Goal: Task Accomplishment & Management: Use online tool/utility

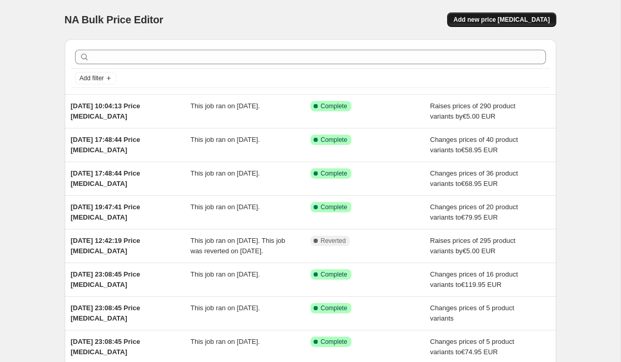
click at [518, 13] on button "Add new price [MEDICAL_DATA]" at bounding box center [501, 19] width 109 height 14
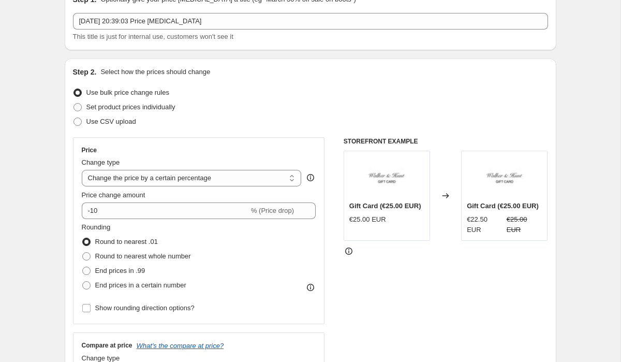
scroll to position [127, 0]
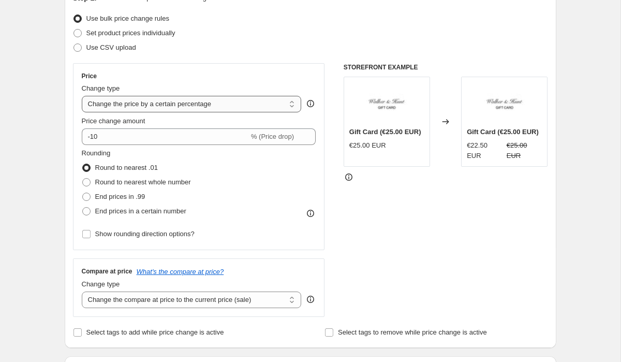
click at [143, 106] on select "Change the price to a certain amount Change the price by a certain amount Chang…" at bounding box center [192, 104] width 220 height 17
select select "by"
click at [82, 96] on select "Change the price to a certain amount Change the price by a certain amount Chang…" at bounding box center [192, 104] width 220 height 17
type input "-10.00"
click at [125, 110] on select "Change the price to a certain amount Change the price by a certain amount Chang…" at bounding box center [192, 104] width 220 height 17
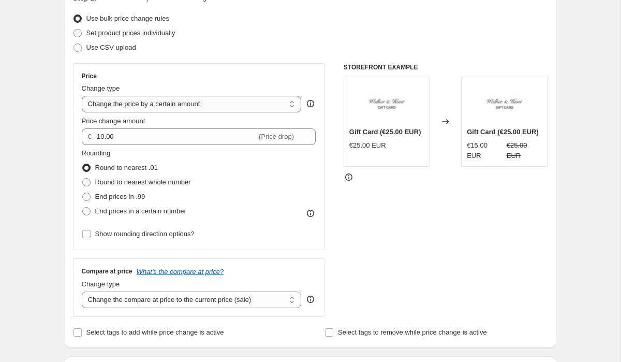
select select "percentage"
click at [82, 96] on select "Change the price to a certain amount Change the price by a certain amount Chang…" at bounding box center [192, 104] width 220 height 17
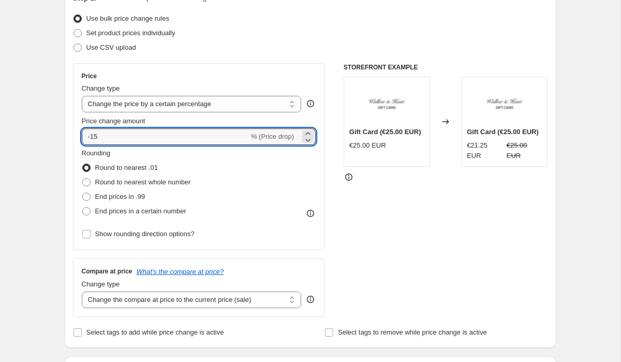
drag, startPoint x: 112, startPoint y: 137, endPoint x: 78, endPoint y: 137, distance: 34.7
click at [82, 137] on input "-15" at bounding box center [165, 136] width 167 height 17
type input "20"
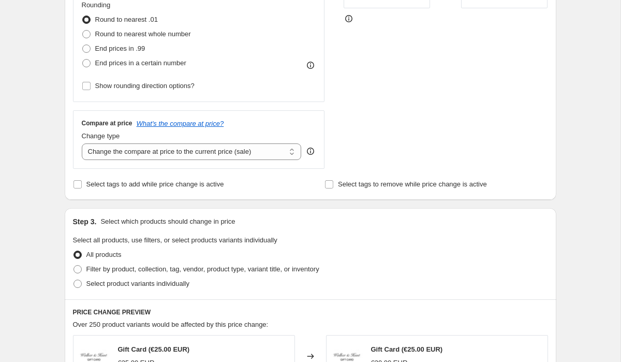
scroll to position [295, 0]
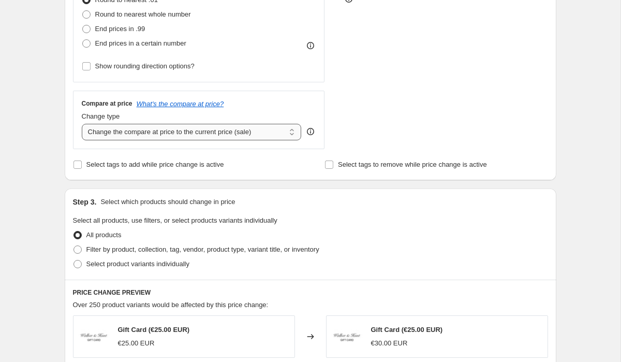
click at [118, 131] on select "Change the compare at price to the current price (sale) Change the compare at p…" at bounding box center [192, 132] width 220 height 17
select select "no_change"
click at [82, 124] on select "Change the compare at price to the current price (sale) Change the compare at p…" at bounding box center [192, 132] width 220 height 17
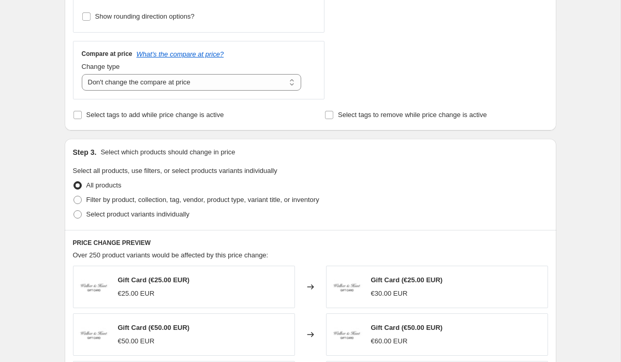
scroll to position [361, 0]
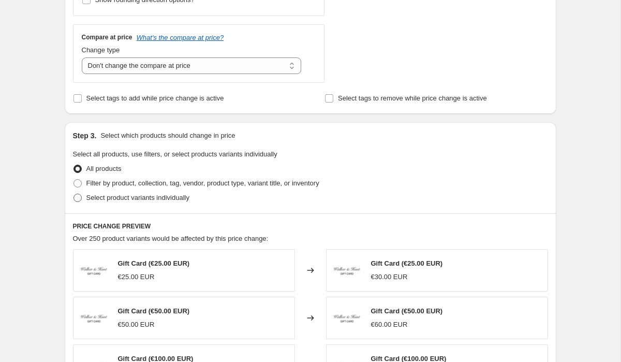
click at [78, 196] on span at bounding box center [77, 198] width 8 height 8
click at [74, 194] on input "Select product variants individually" at bounding box center [73, 194] width 1 height 1
radio input "true"
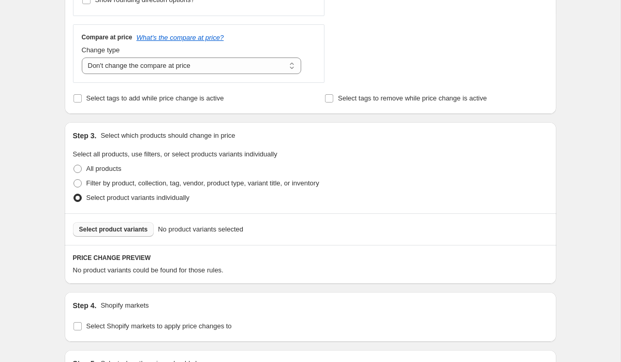
click at [111, 228] on span "Select product variants" at bounding box center [113, 229] width 69 height 8
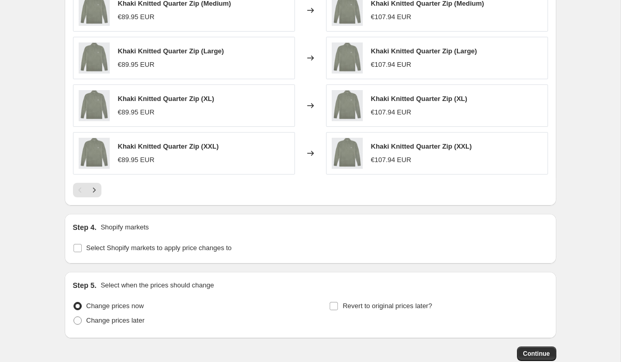
scroll to position [762, 0]
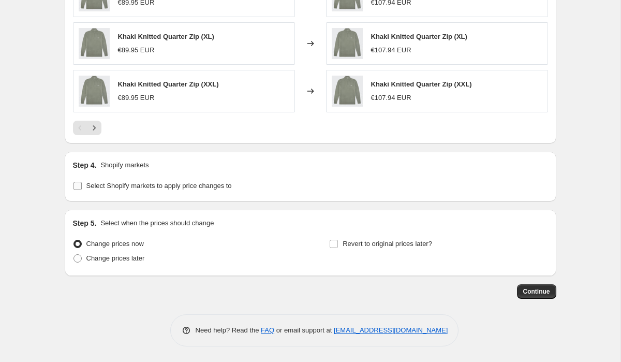
click at [77, 188] on input "Select Shopify markets to apply price changes to" at bounding box center [77, 186] width 8 height 8
checkbox input "true"
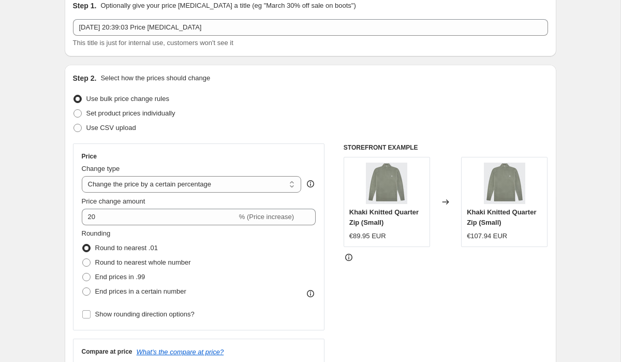
scroll to position [0, 0]
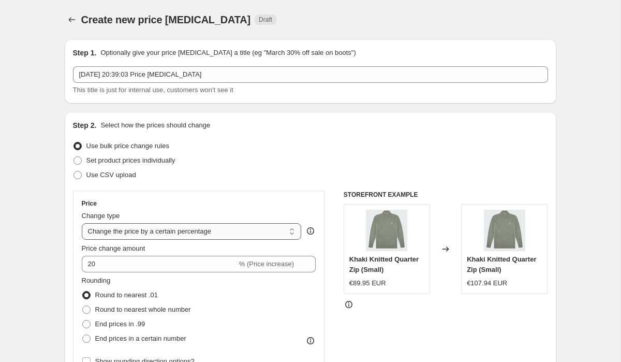
click at [166, 232] on select "Change the price to a certain amount Change the price by a certain amount Chang…" at bounding box center [192, 231] width 220 height 17
click at [82, 223] on select "Change the price to a certain amount Change the price by a certain amount Chang…" at bounding box center [192, 231] width 220 height 17
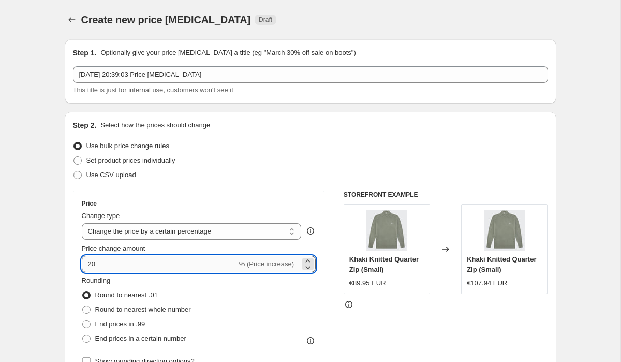
click at [88, 268] on input "20" at bounding box center [159, 264] width 155 height 17
type input "-20"
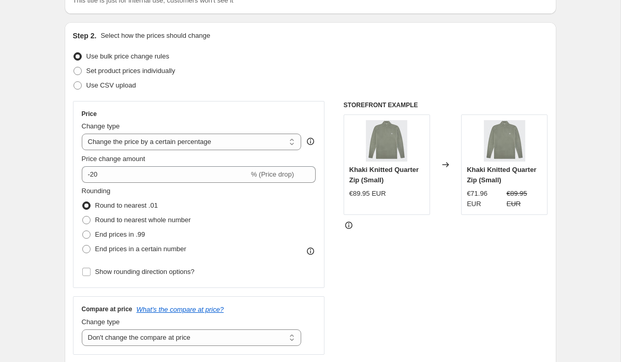
scroll to position [98, 0]
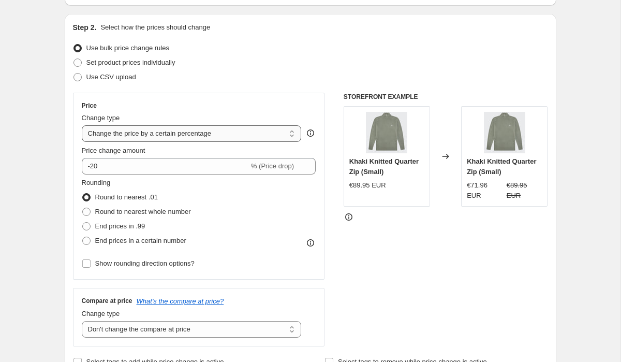
click at [169, 138] on select "Change the price to a certain amount Change the price by a certain amount Chang…" at bounding box center [192, 133] width 220 height 17
click at [82, 125] on select "Change the price to a certain amount Change the price by a certain amount Chang…" at bounding box center [192, 133] width 220 height 17
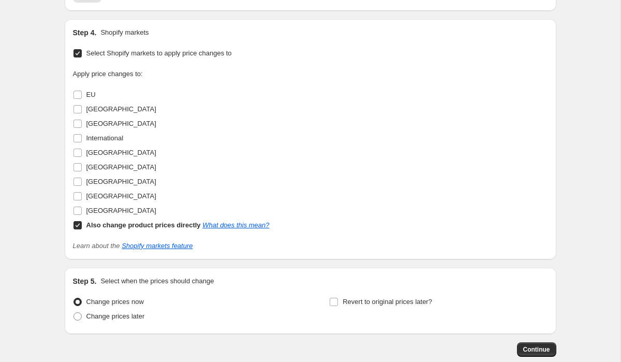
scroll to position [940, 0]
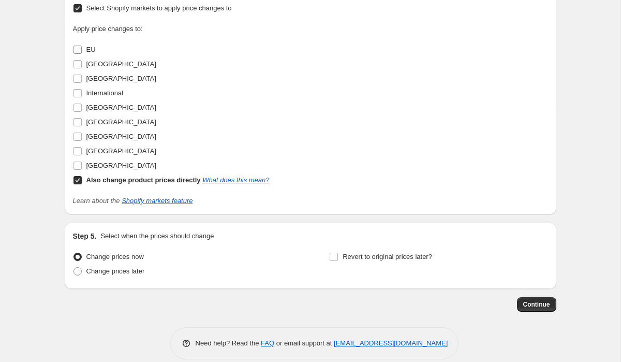
click at [82, 49] on label "EU" at bounding box center [84, 49] width 23 height 14
click at [82, 49] on input "EU" at bounding box center [77, 50] width 8 height 8
checkbox input "true"
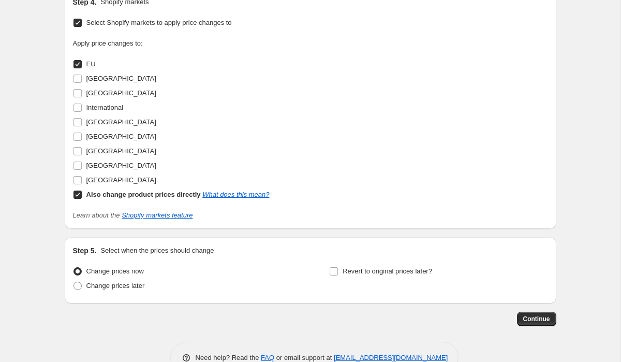
scroll to position [954, 0]
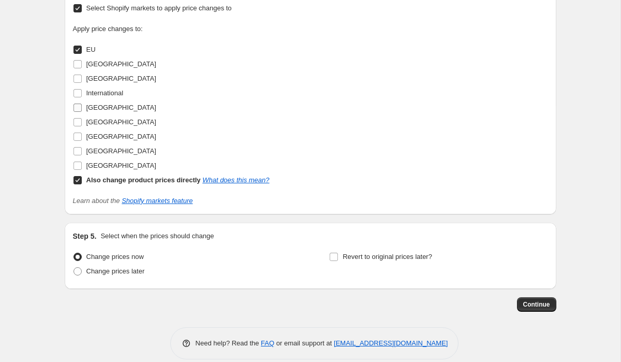
click at [82, 111] on label "[GEOGRAPHIC_DATA]" at bounding box center [114, 107] width 83 height 14
click at [82, 111] on input "[GEOGRAPHIC_DATA]" at bounding box center [77, 107] width 8 height 8
checkbox input "true"
click at [80, 151] on input "[GEOGRAPHIC_DATA]" at bounding box center [77, 151] width 8 height 8
checkbox input "true"
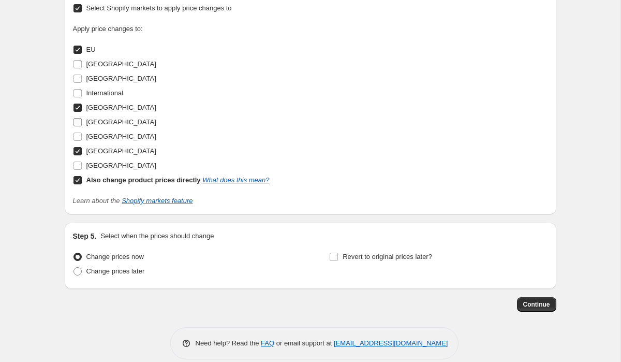
click at [78, 122] on input "[GEOGRAPHIC_DATA]" at bounding box center [77, 122] width 8 height 8
checkbox input "true"
click at [76, 179] on input "Also change product prices directly What does this mean?" at bounding box center [77, 180] width 8 height 8
checkbox input "false"
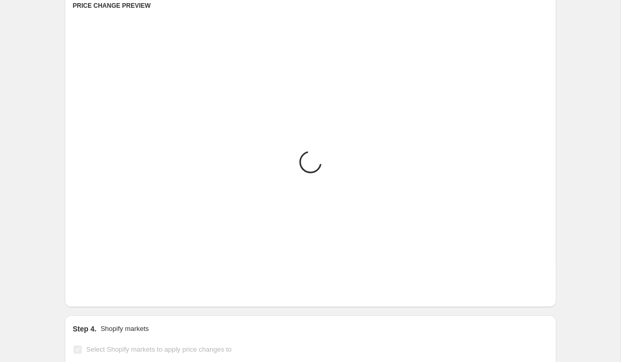
scroll to position [619, 0]
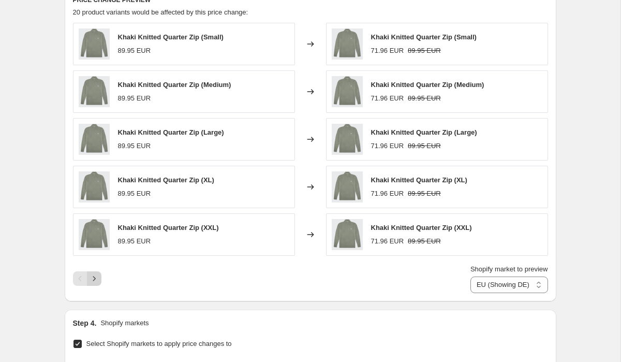
click at [96, 281] on icon "Next" at bounding box center [94, 278] width 10 height 10
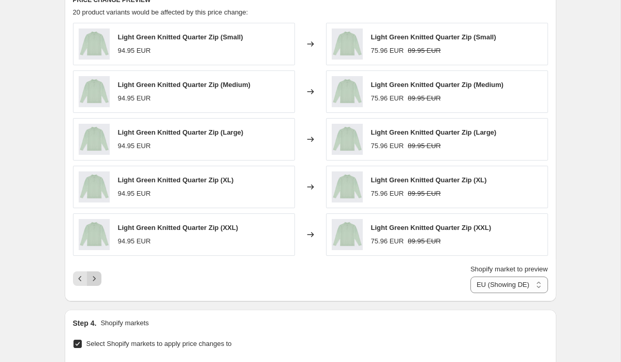
click at [96, 281] on icon "Next" at bounding box center [94, 278] width 10 height 10
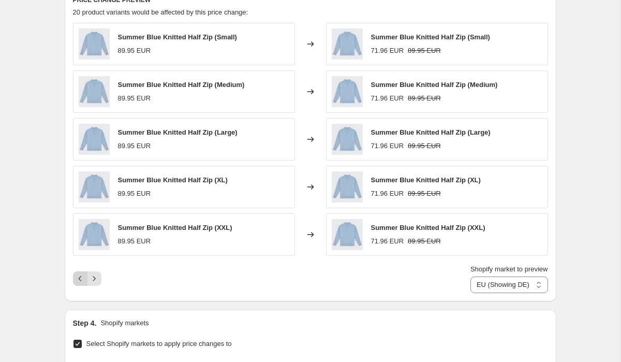
click at [81, 280] on icon "Previous" at bounding box center [80, 278] width 10 height 10
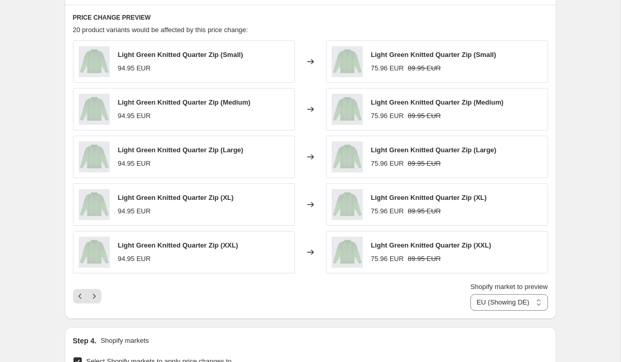
scroll to position [600, 0]
click at [486, 303] on select "EU (Showing DE) [GEOGRAPHIC_DATA] [GEOGRAPHIC_DATA] [GEOGRAPHIC_DATA]" at bounding box center [509, 303] width 78 height 17
select select "20611170"
click at [470, 295] on select "EU (Showing DE) [GEOGRAPHIC_DATA] [GEOGRAPHIC_DATA] [GEOGRAPHIC_DATA]" at bounding box center [509, 303] width 78 height 17
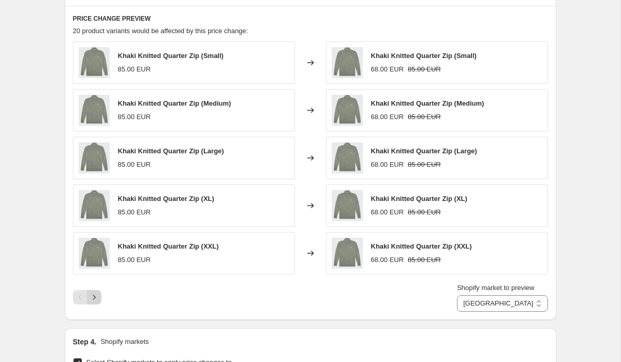
click at [98, 302] on button "Next" at bounding box center [94, 297] width 14 height 14
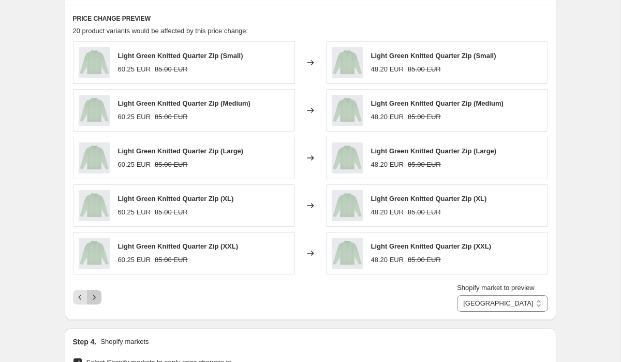
click at [98, 302] on button "Next" at bounding box center [94, 297] width 14 height 14
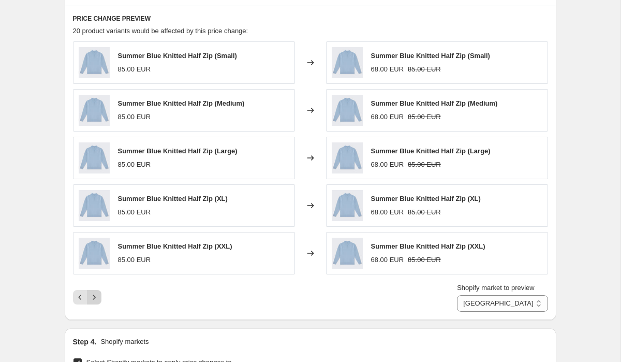
click at [97, 302] on button "Next" at bounding box center [94, 297] width 14 height 14
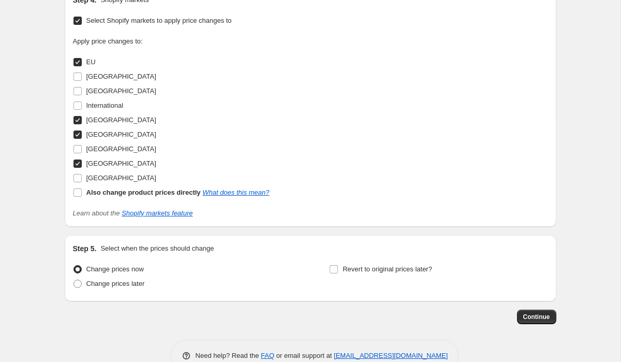
scroll to position [944, 0]
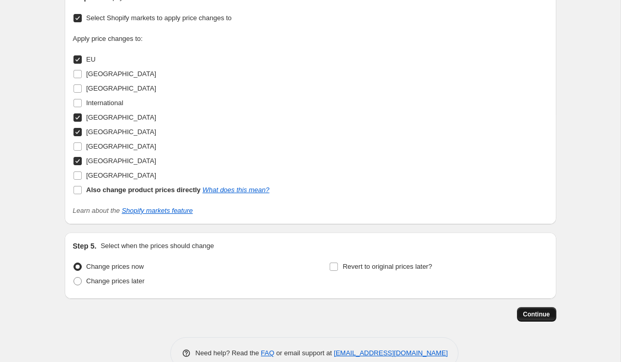
click at [534, 312] on span "Continue" at bounding box center [536, 314] width 27 height 8
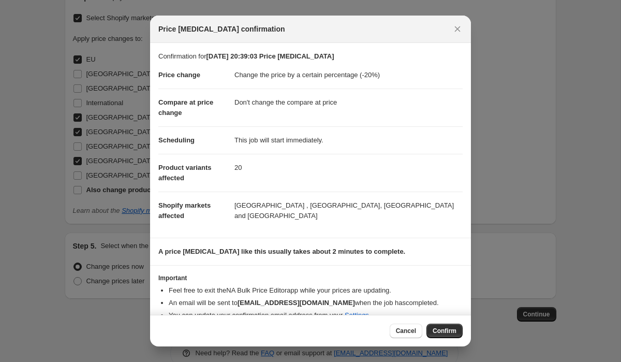
scroll to position [26, 0]
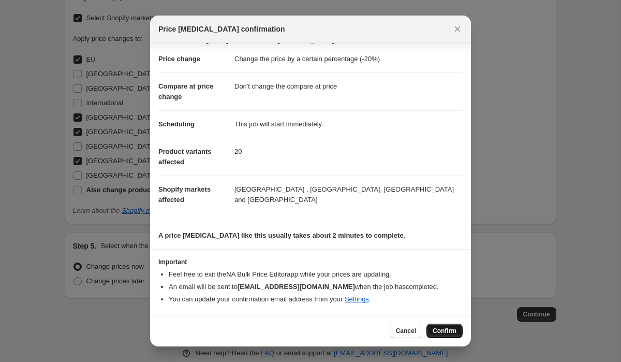
click at [454, 330] on span "Confirm" at bounding box center [445, 331] width 24 height 8
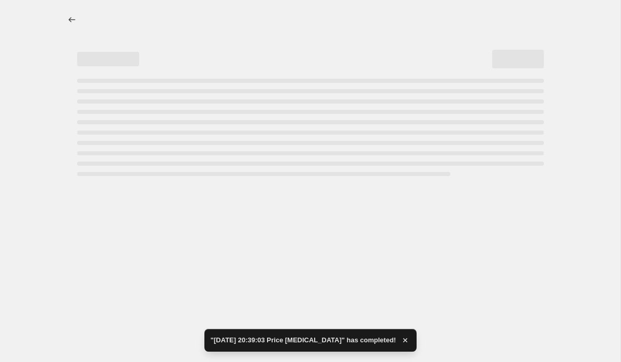
select select "percentage"
select select "no_change"
select select "20611170"
